Goal: Contribute content

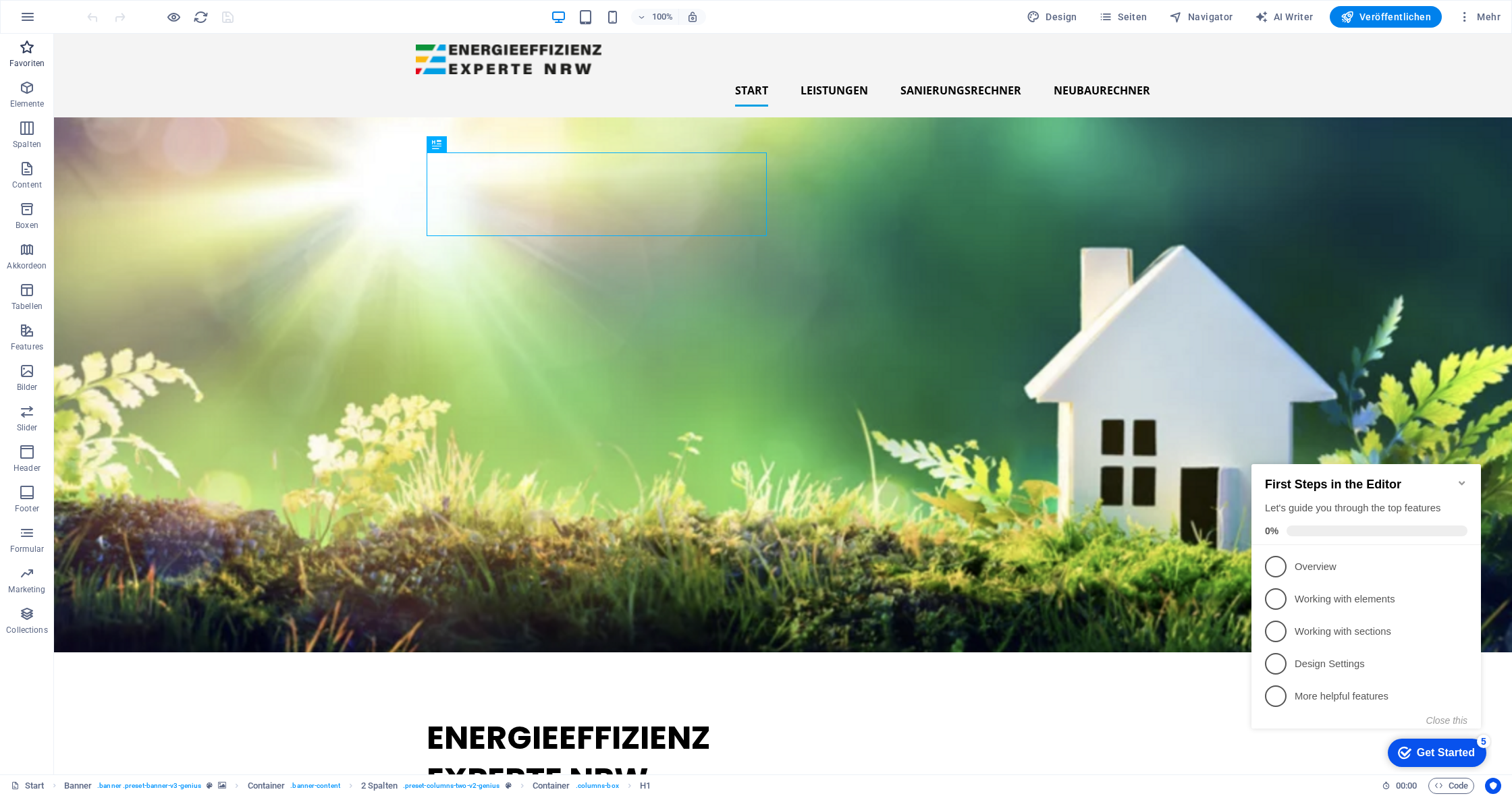
click at [30, 57] on span "Favoriten" at bounding box center [27, 56] width 54 height 32
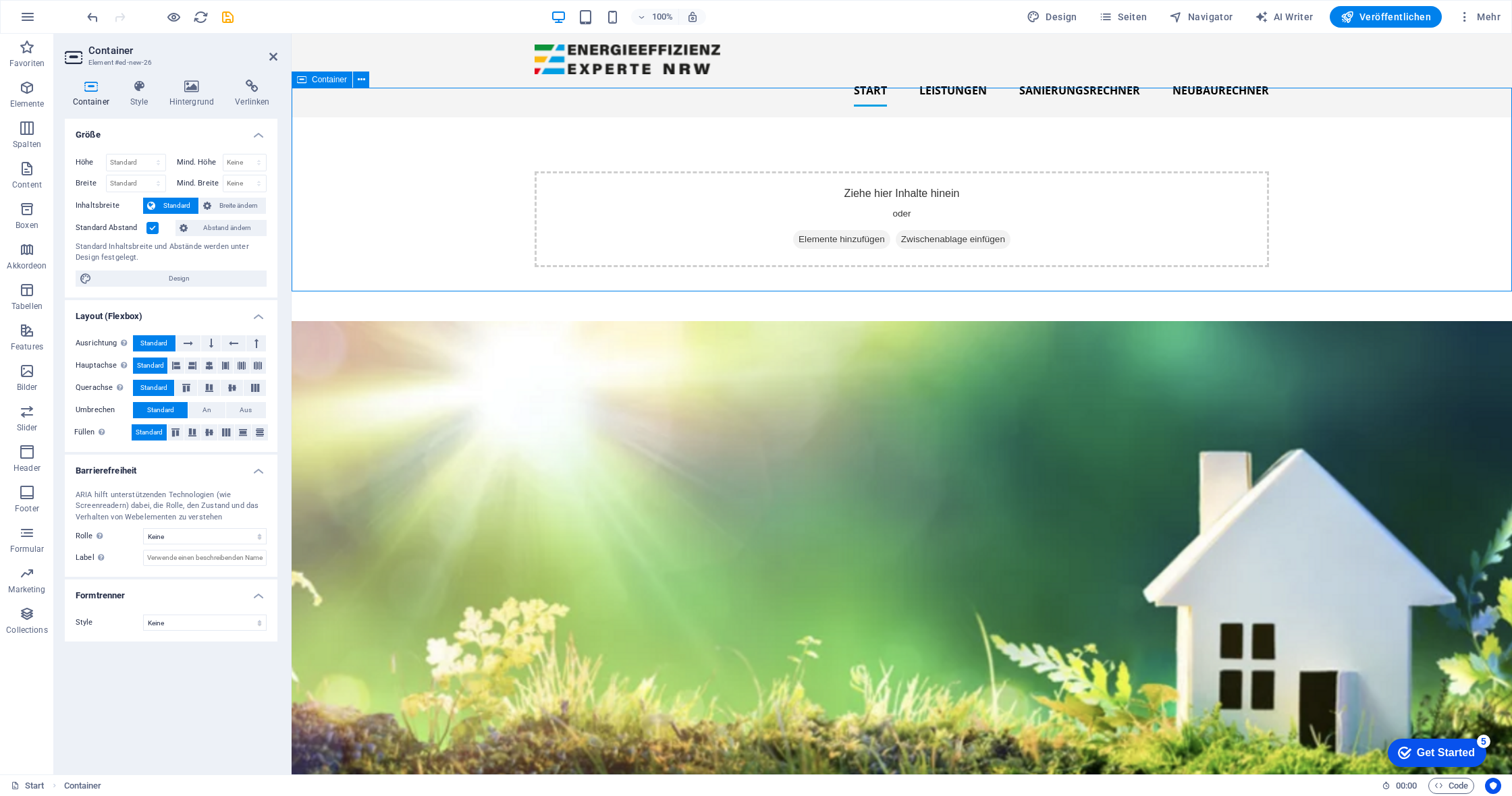
click at [855, 230] on span "Elemente hinzufügen" at bounding box center [841, 239] width 97 height 19
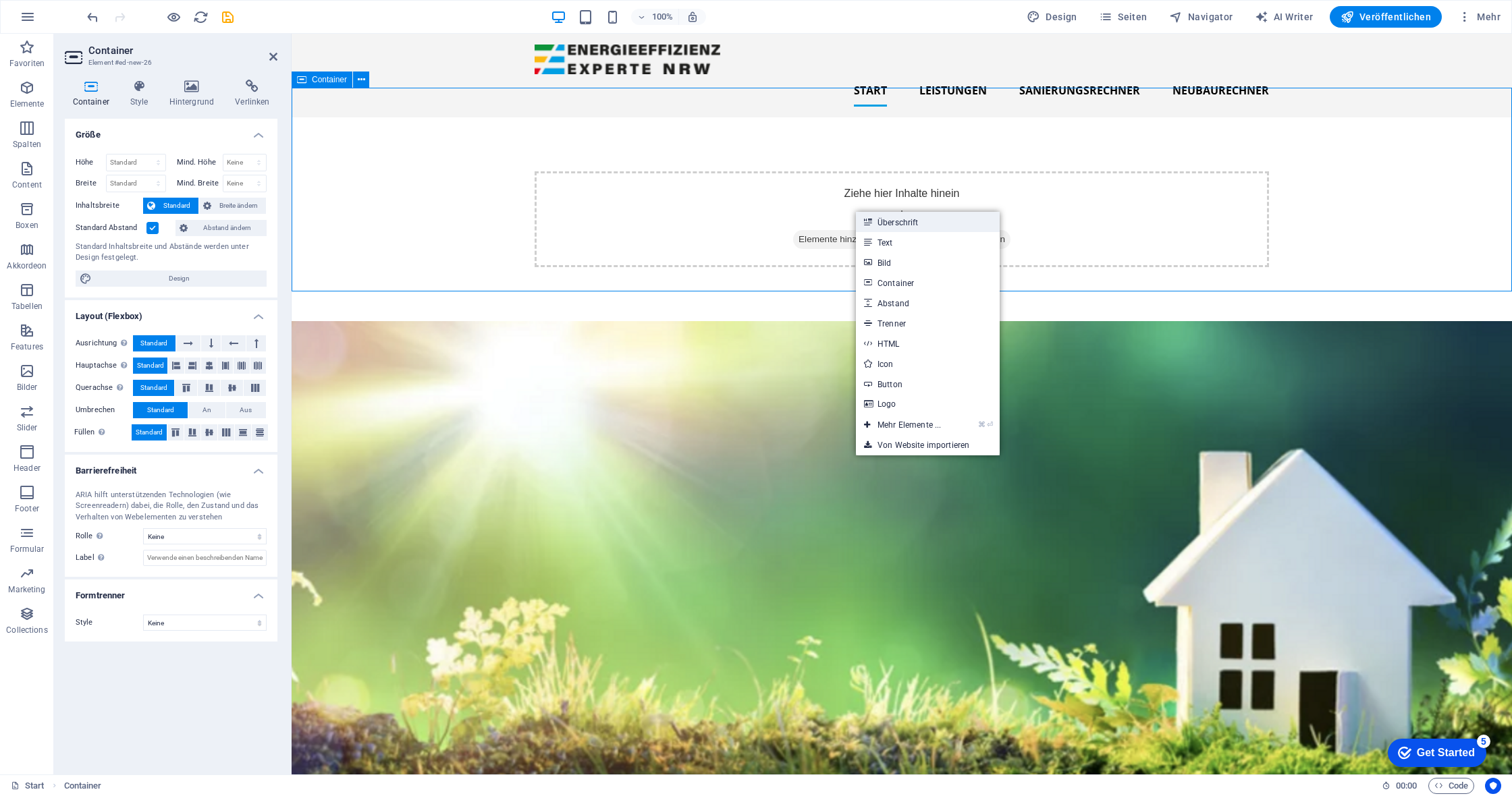
click at [876, 220] on link "Überschrift" at bounding box center [928, 222] width 144 height 21
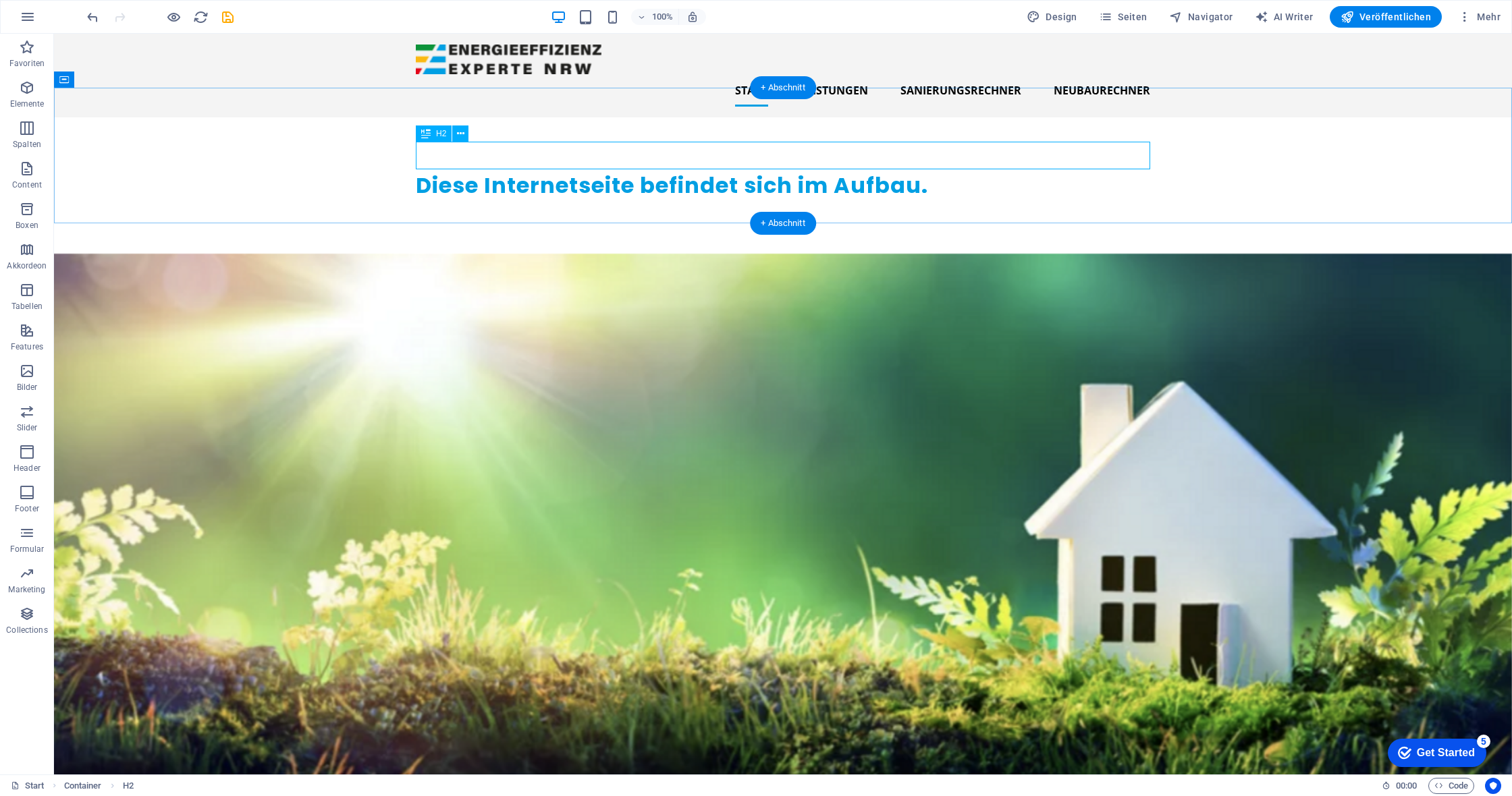
scroll to position [2, 0]
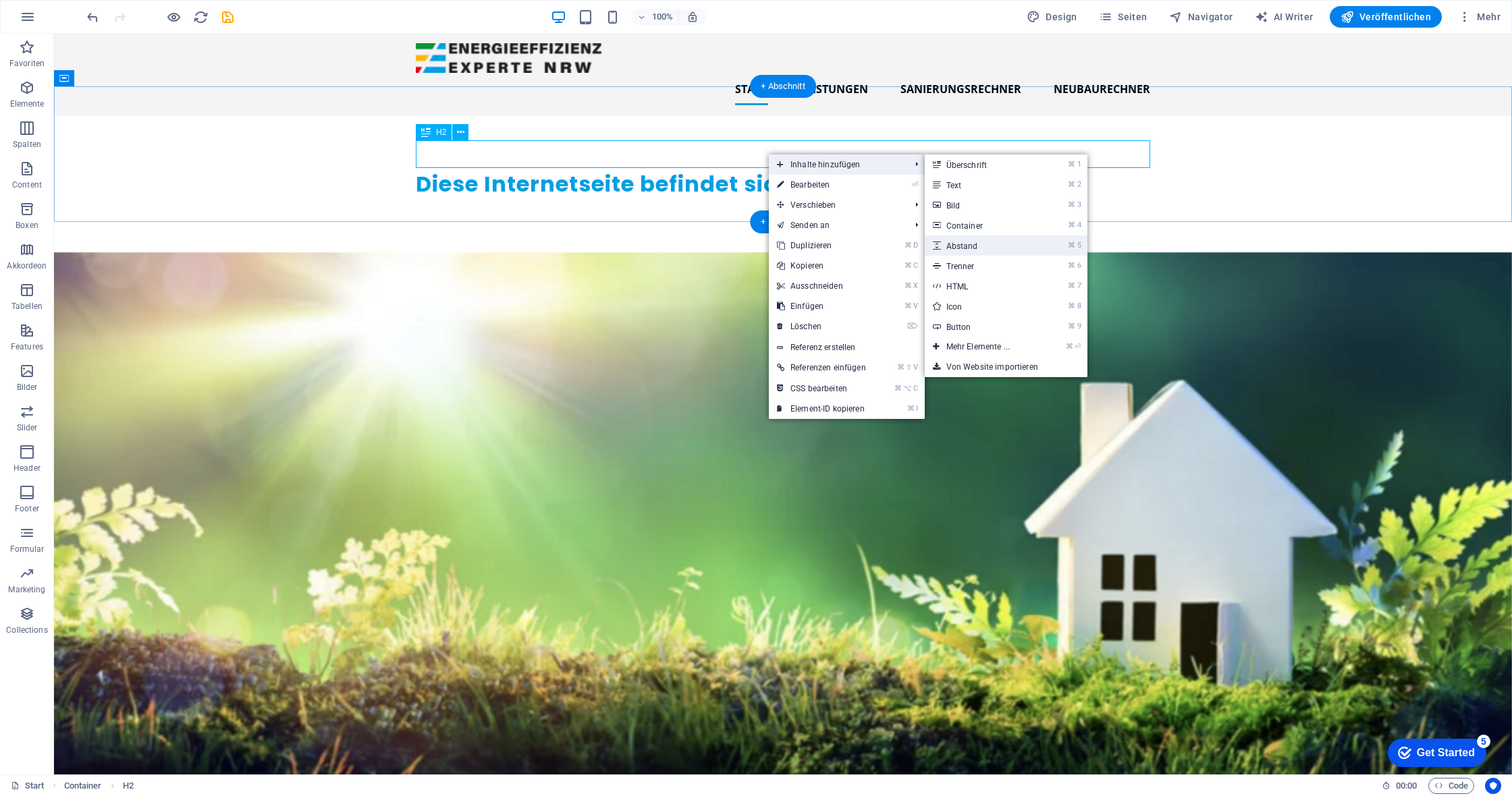
click at [994, 243] on link "⌘ 5 Abstand" at bounding box center [981, 245] width 112 height 21
select select "px"
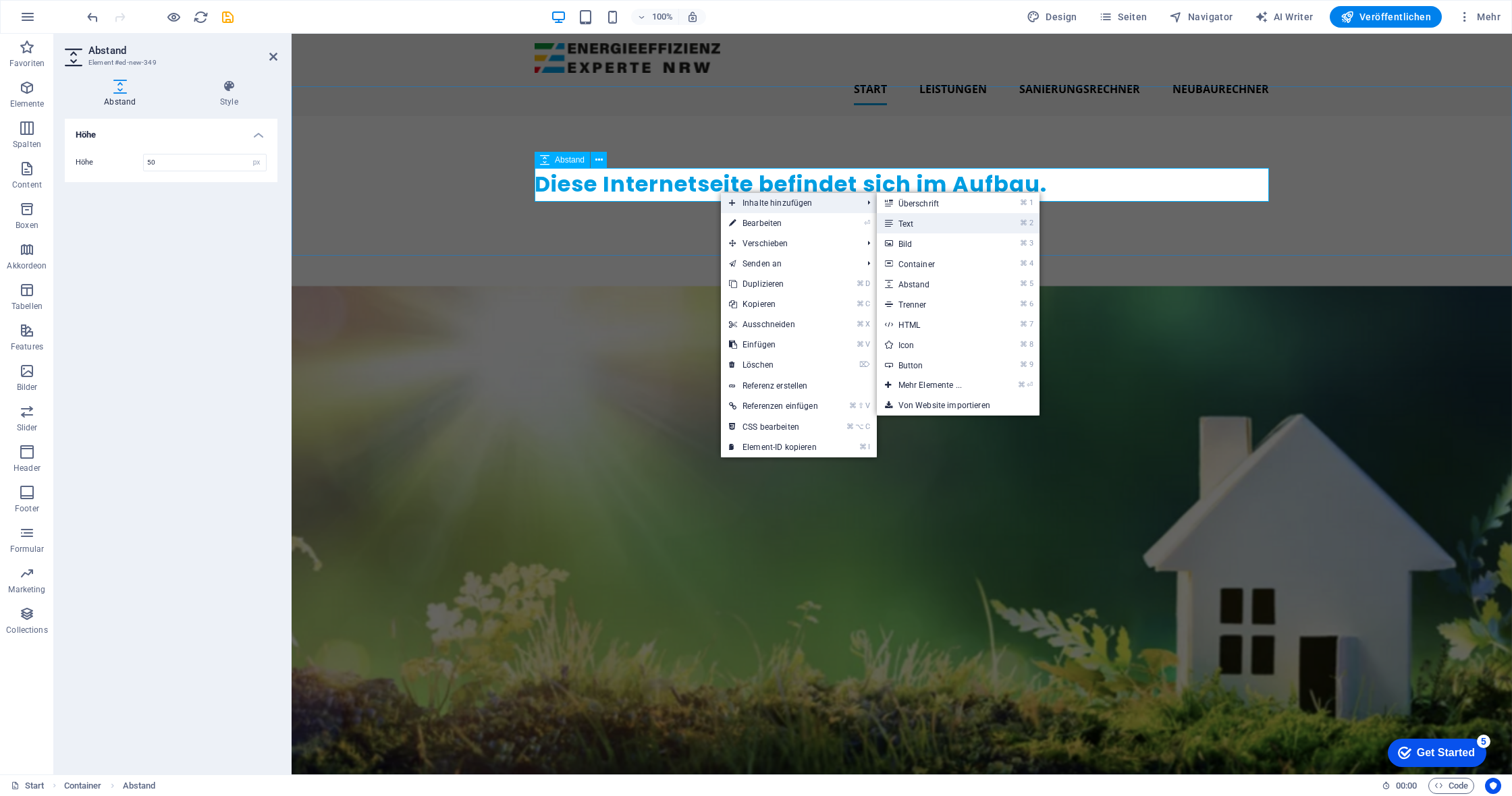
click at [895, 219] on link "⌘ 2 Text" at bounding box center [932, 223] width 112 height 21
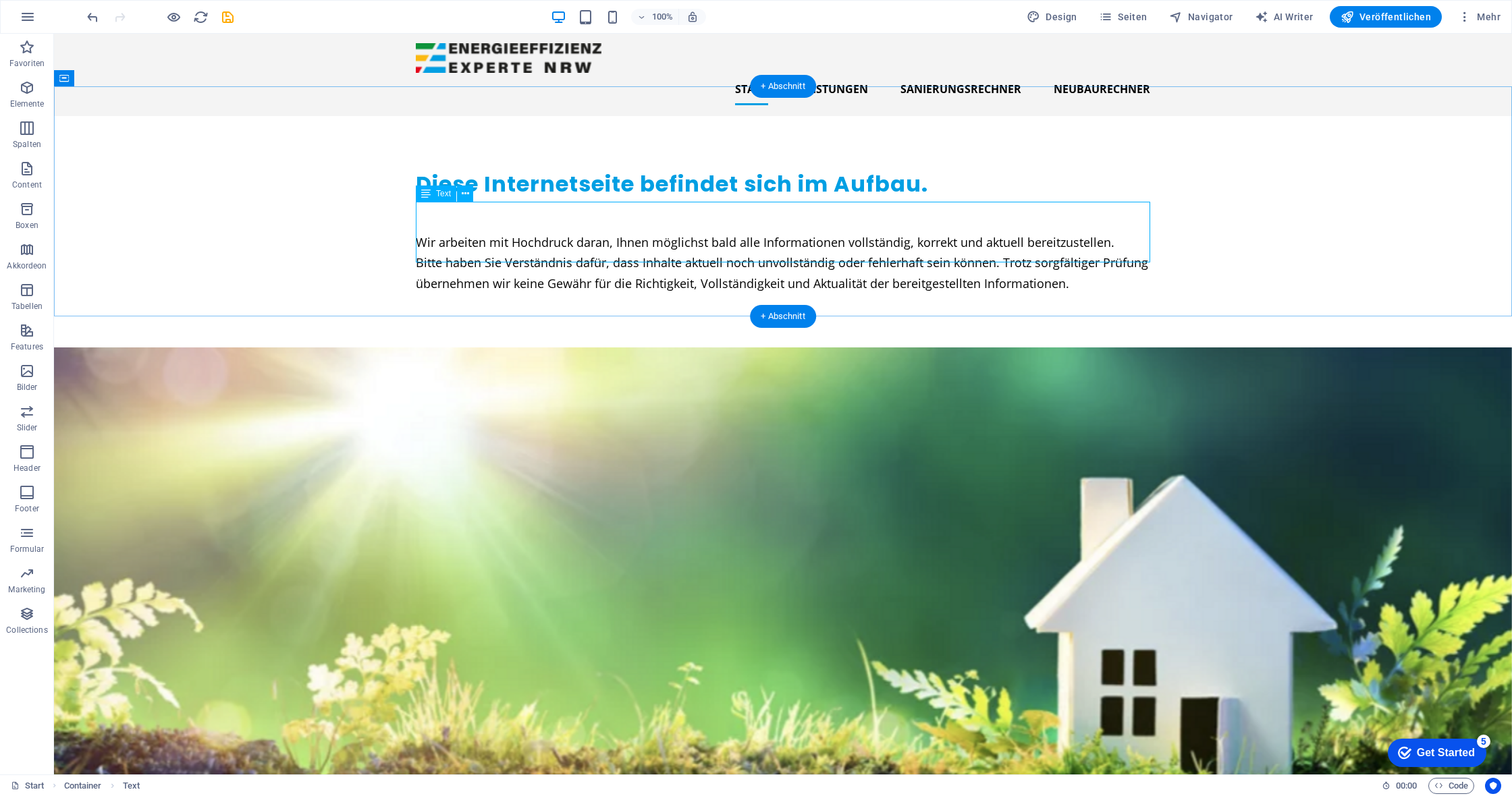
click at [780, 232] on div "Wir arbeiten mit Hochdruck daran, Ihnen möglichst bald alle Informationen volls…" at bounding box center [783, 262] width 734 height 62
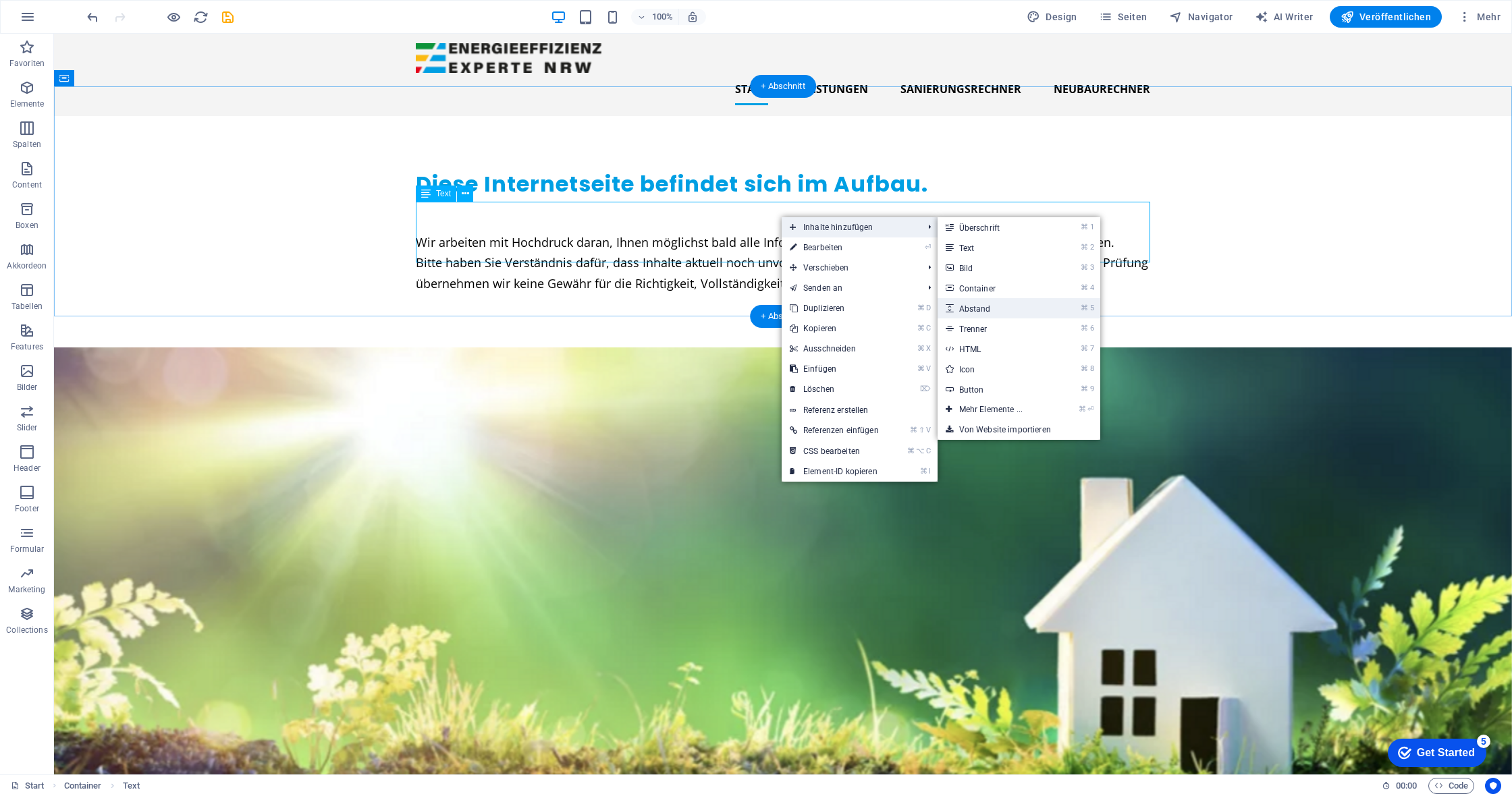
click at [1010, 306] on link "⌘ 5 Abstand" at bounding box center [993, 308] width 112 height 21
select select "px"
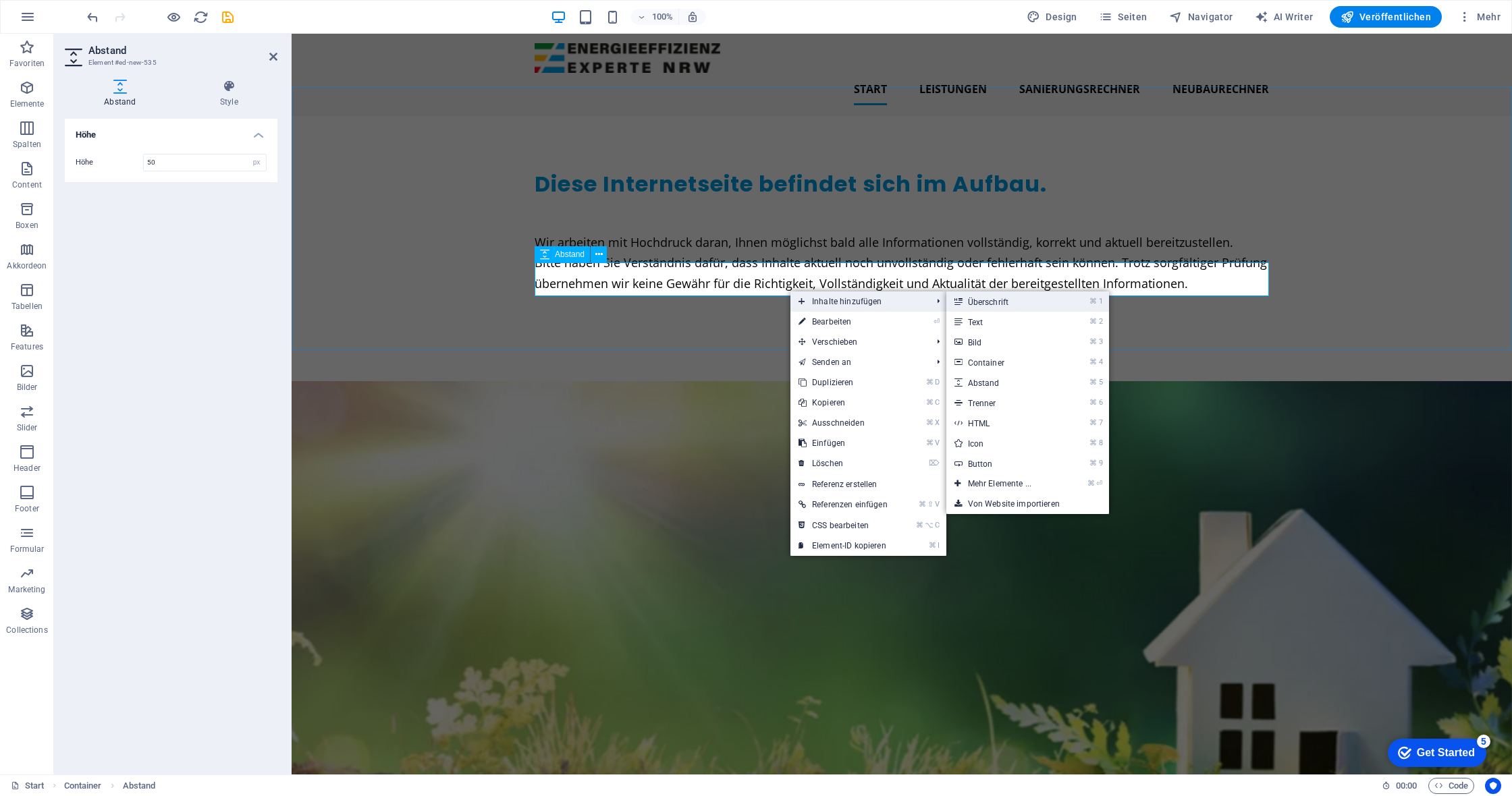
click at [1006, 305] on link "⌘ 1 Überschrift" at bounding box center [1002, 301] width 112 height 21
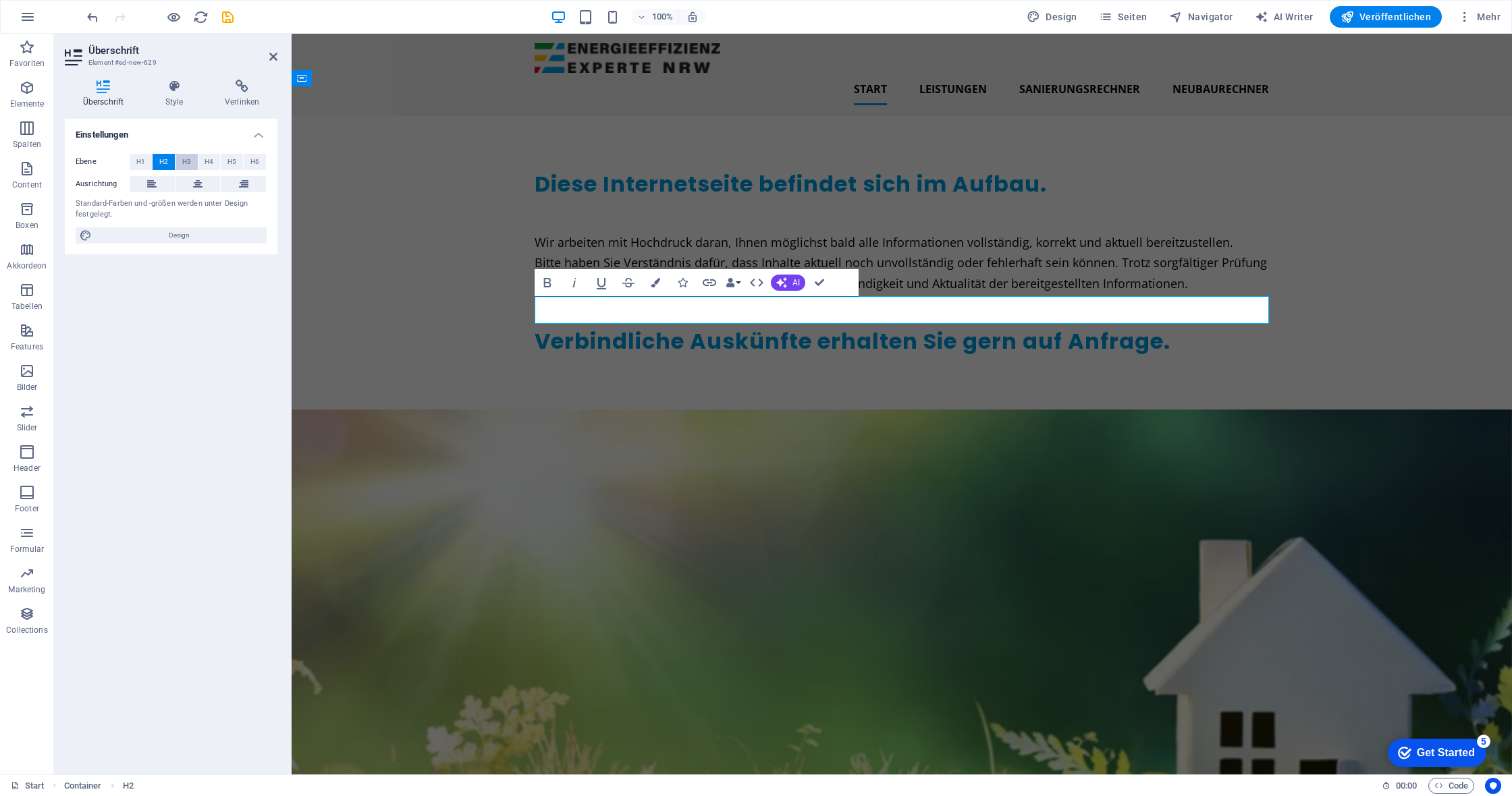
click at [184, 162] on span "H3" at bounding box center [187, 162] width 9 height 16
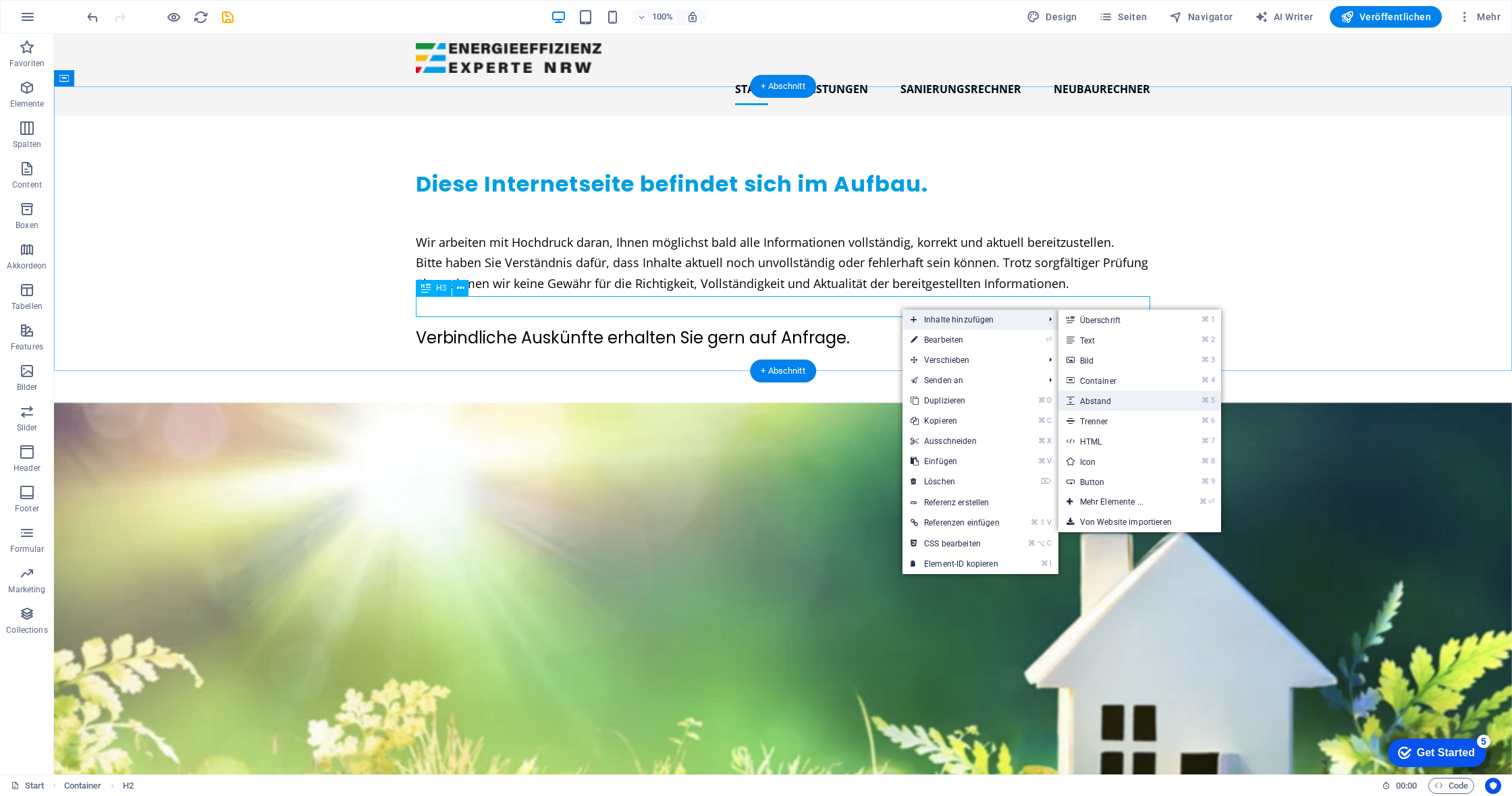
click at [1121, 398] on link "⌘ 5 Abstand" at bounding box center [1114, 401] width 112 height 21
select select "px"
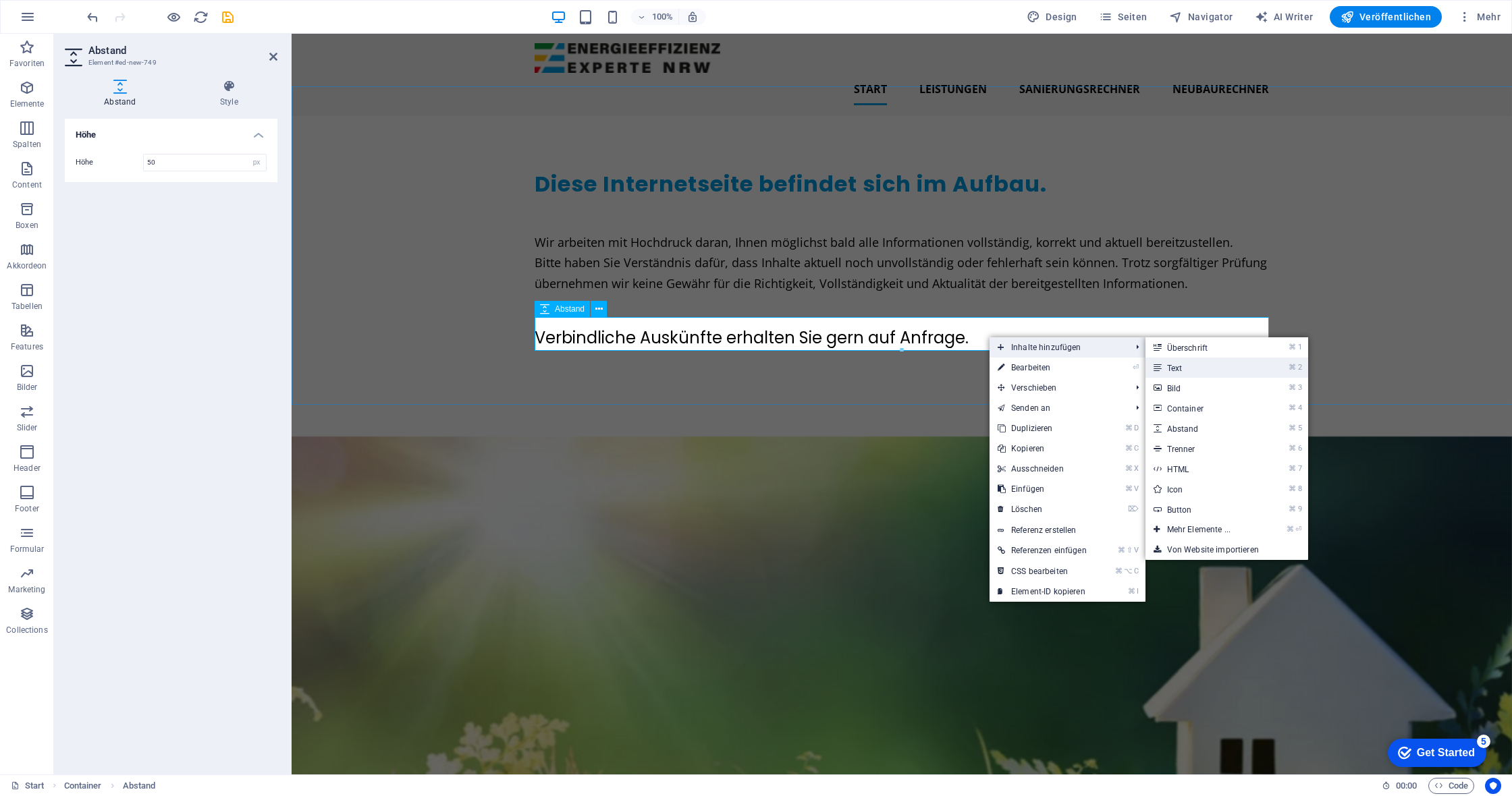
click at [1193, 365] on link "⌘ 2 Text" at bounding box center [1201, 367] width 112 height 21
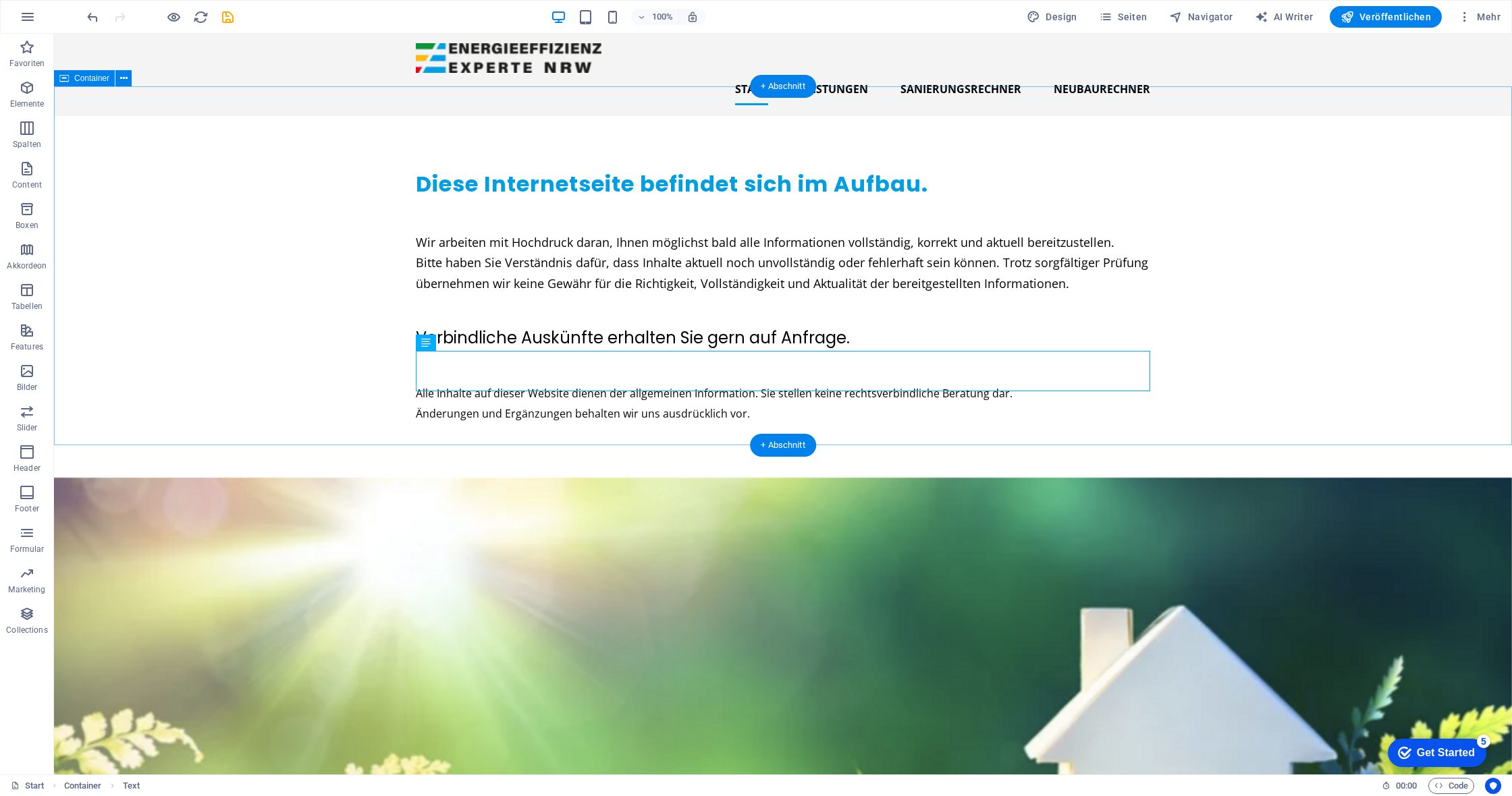
click at [1251, 286] on div "Diese Internetseite befindet sich im Aufbau. Wir arbeiten mit Hochdruck daran, …" at bounding box center [783, 296] width 1458 height 361
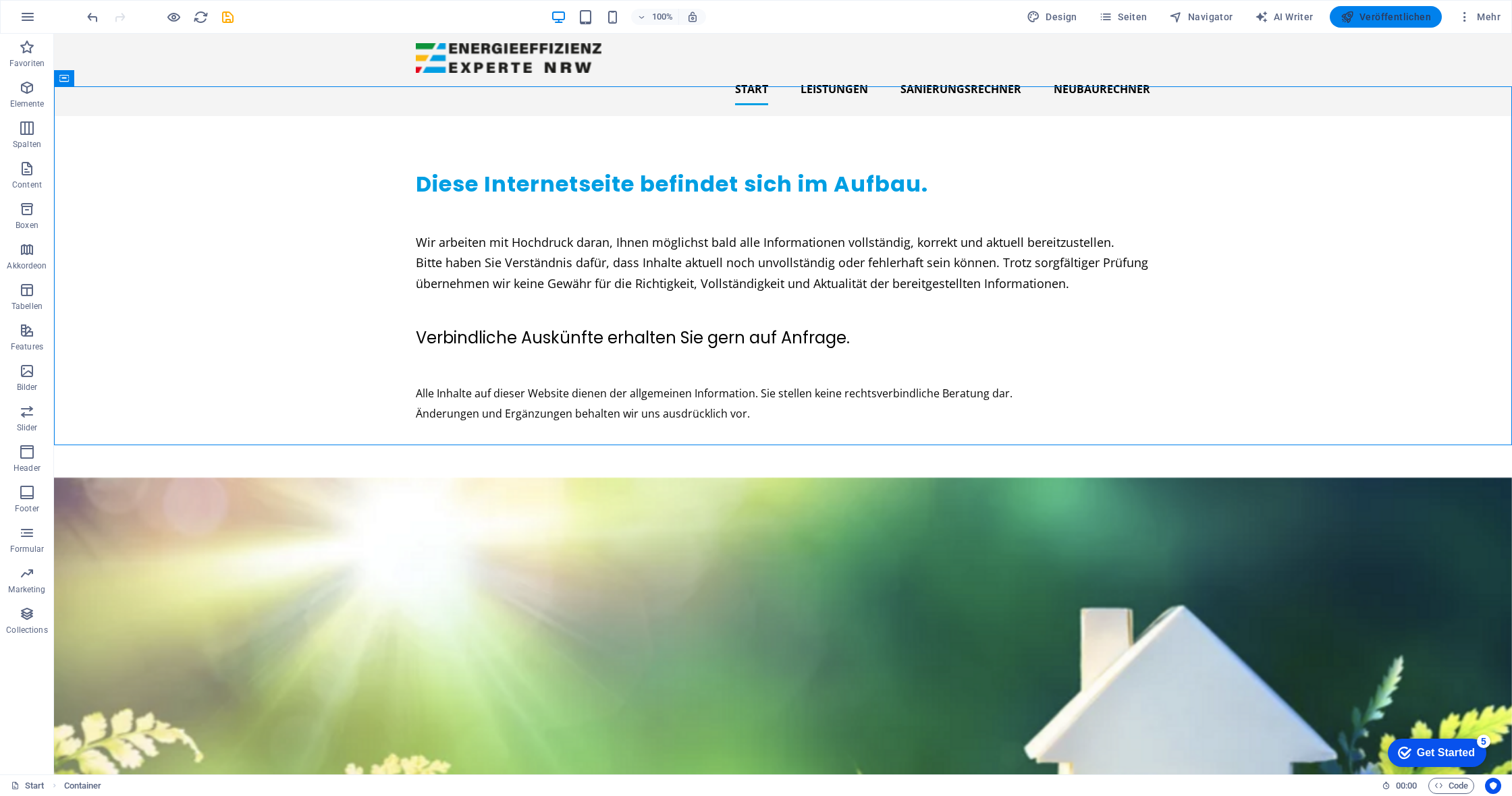
click at [1394, 11] on span "Veröffentlichen" at bounding box center [1385, 16] width 91 height 13
